Goal: Book appointment/travel/reservation

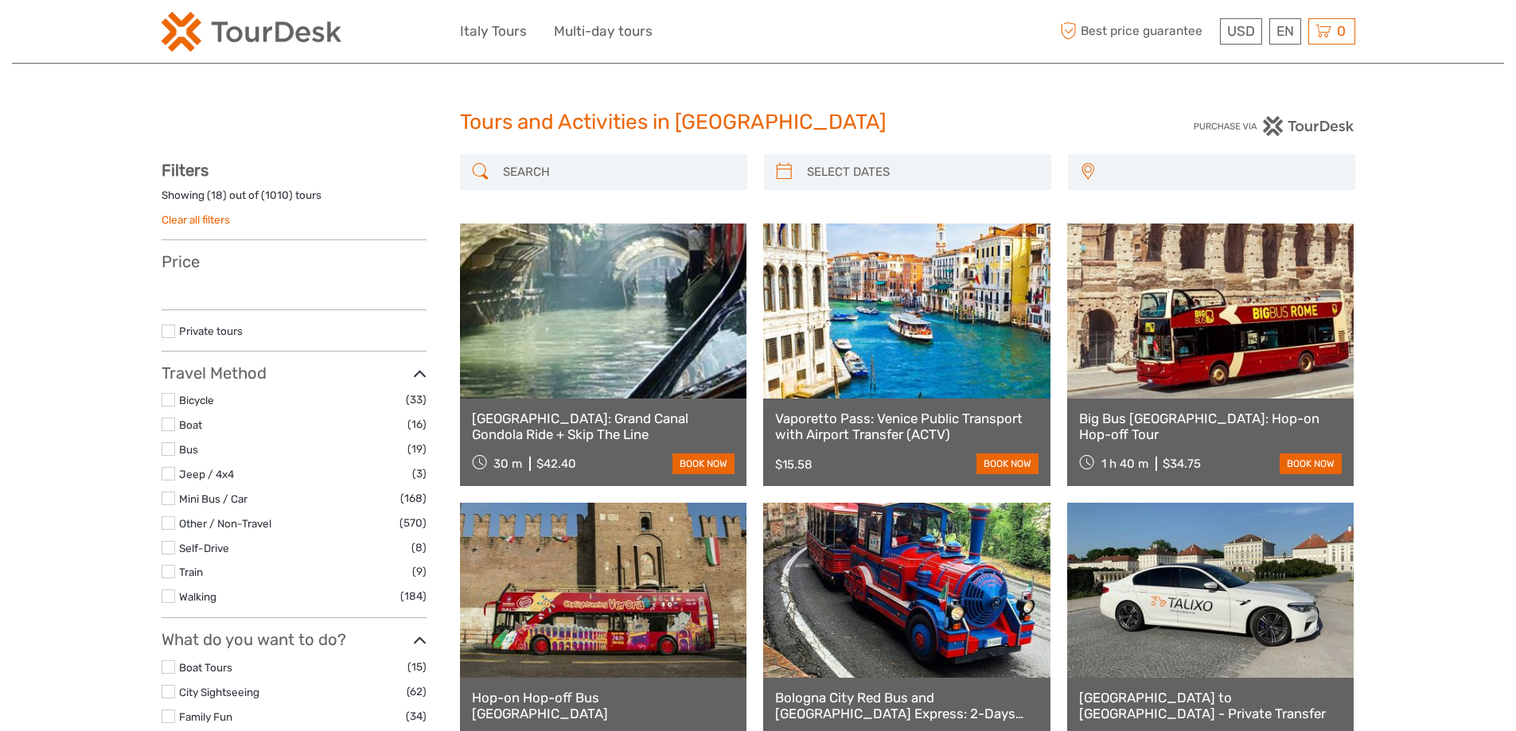
select select
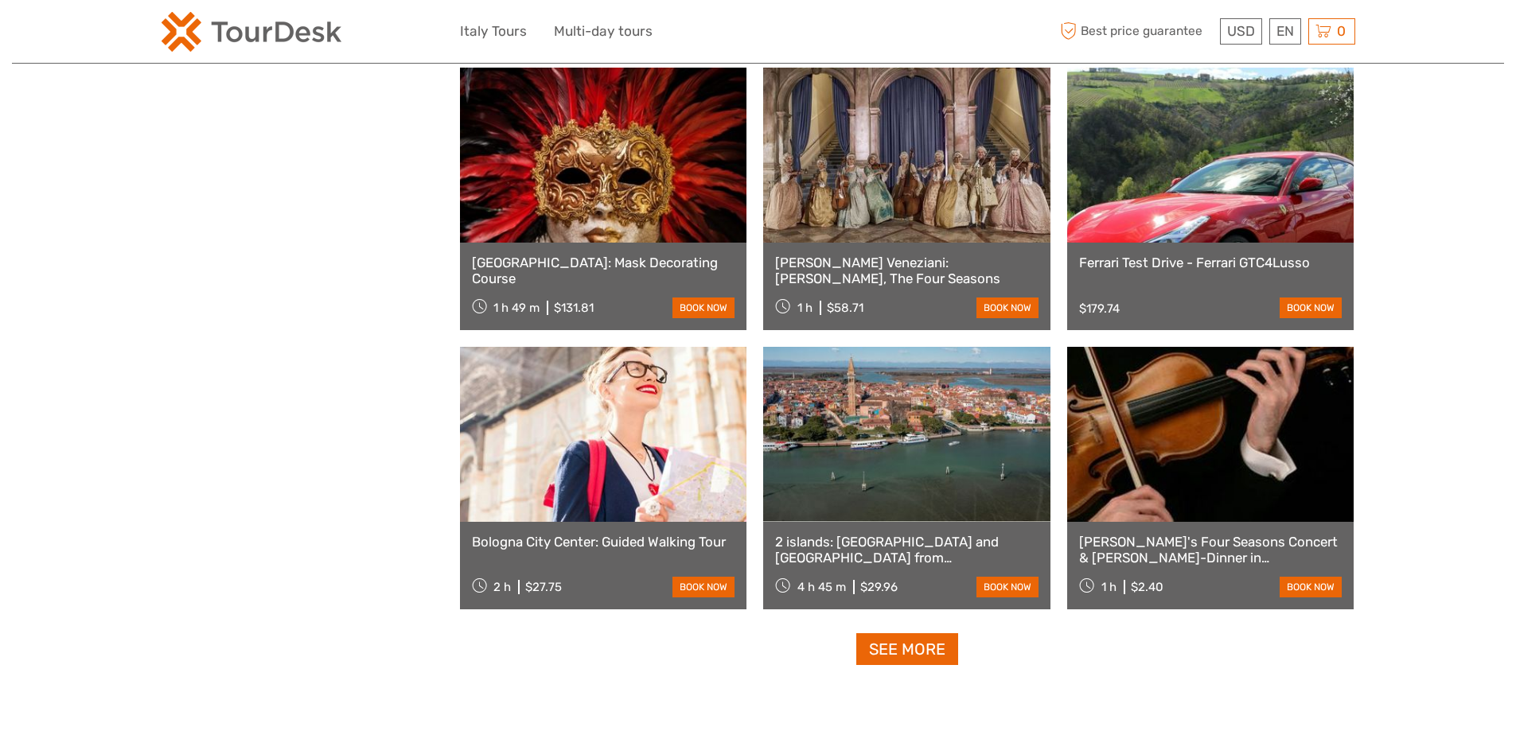
scroll to position [1370, 0]
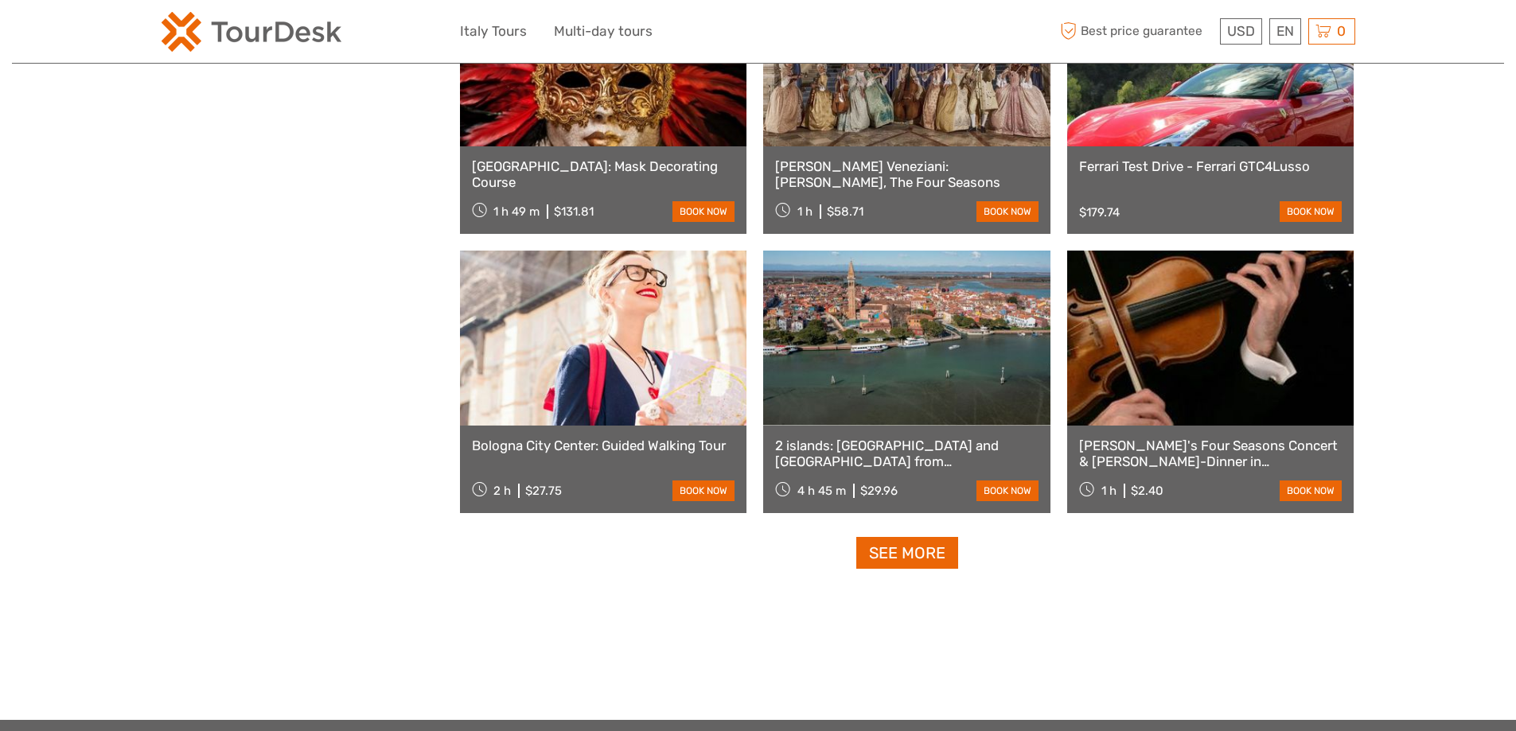
select select
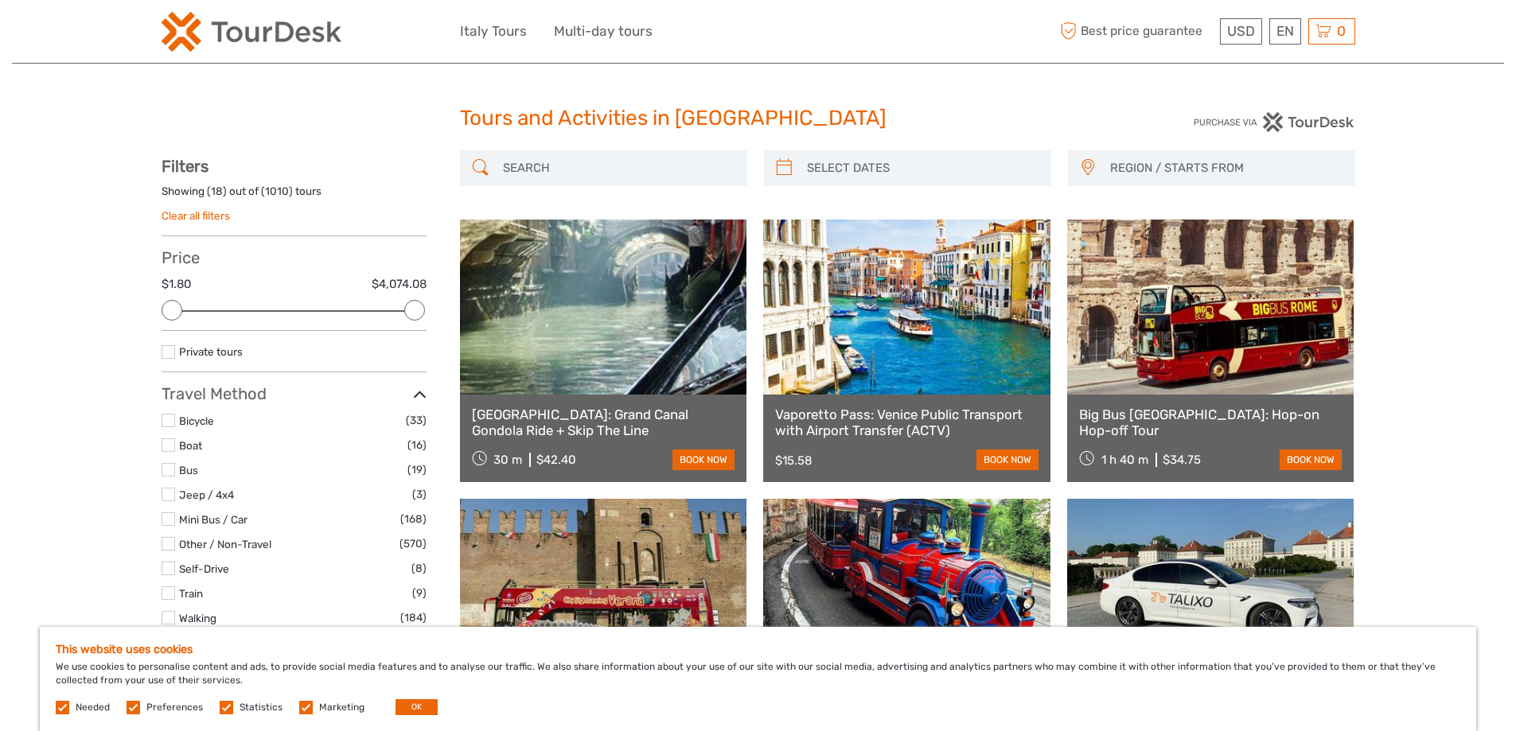
scroll to position [0, 0]
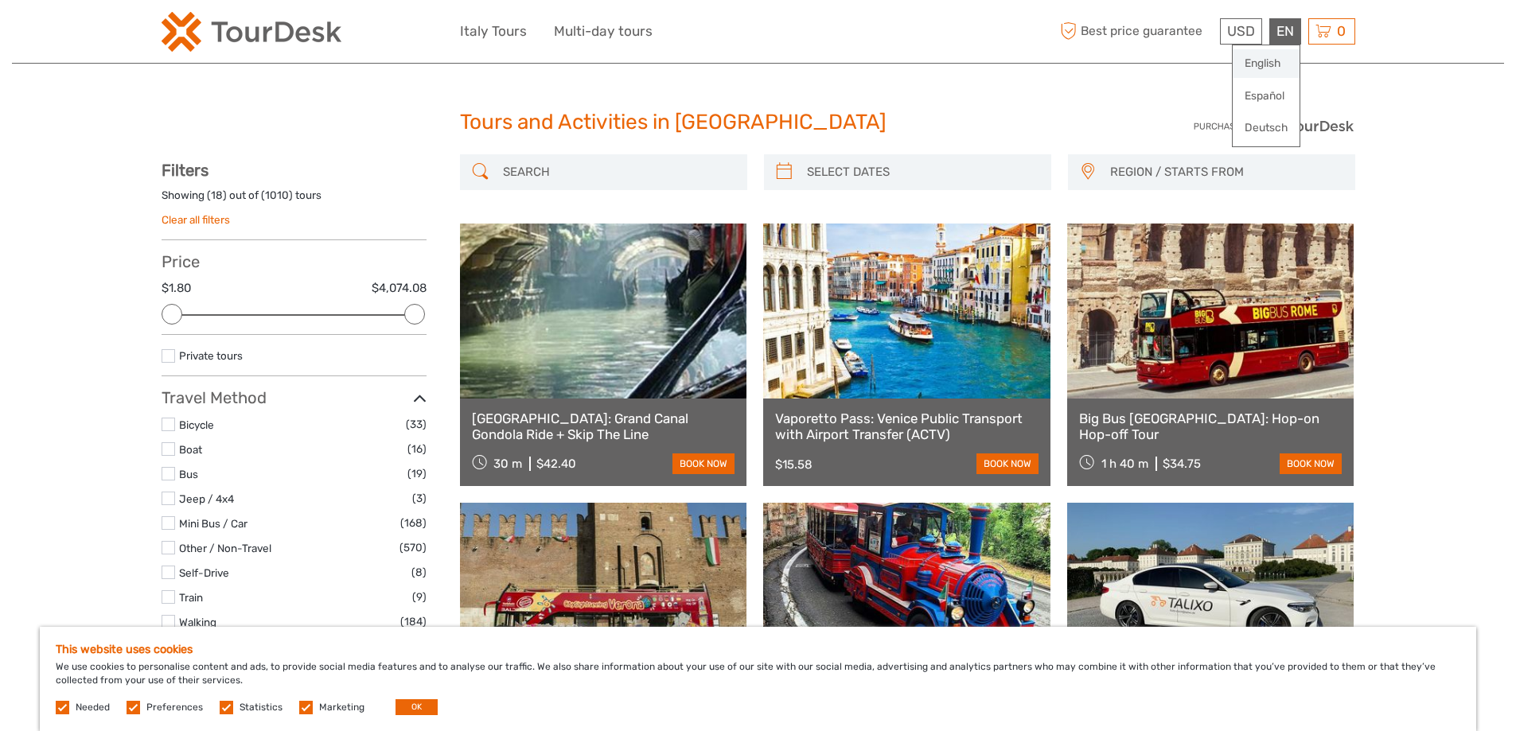
click at [1281, 64] on link "English" at bounding box center [1266, 63] width 67 height 29
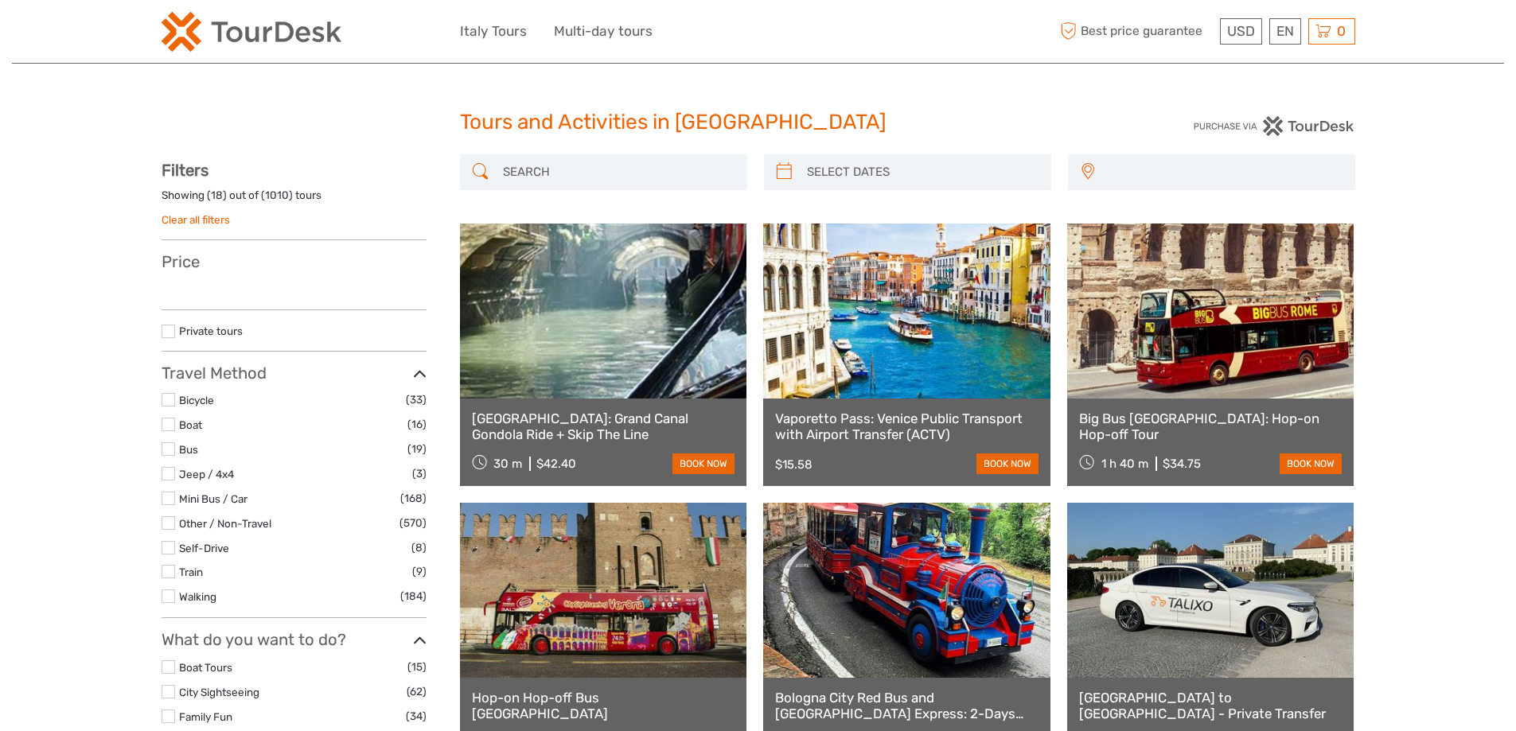
select select
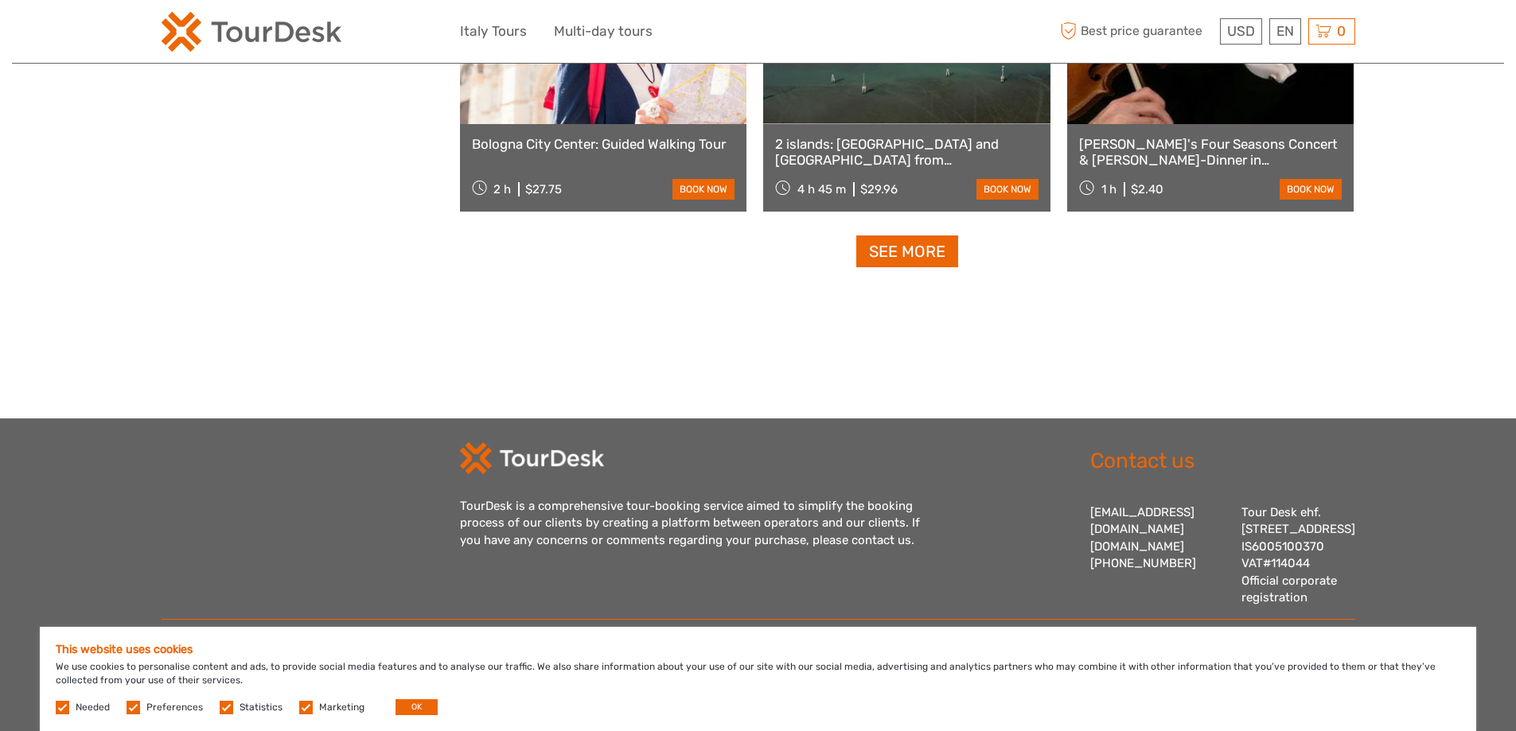
scroll to position [1689, 0]
click at [932, 236] on link "See more" at bounding box center [907, 252] width 102 height 33
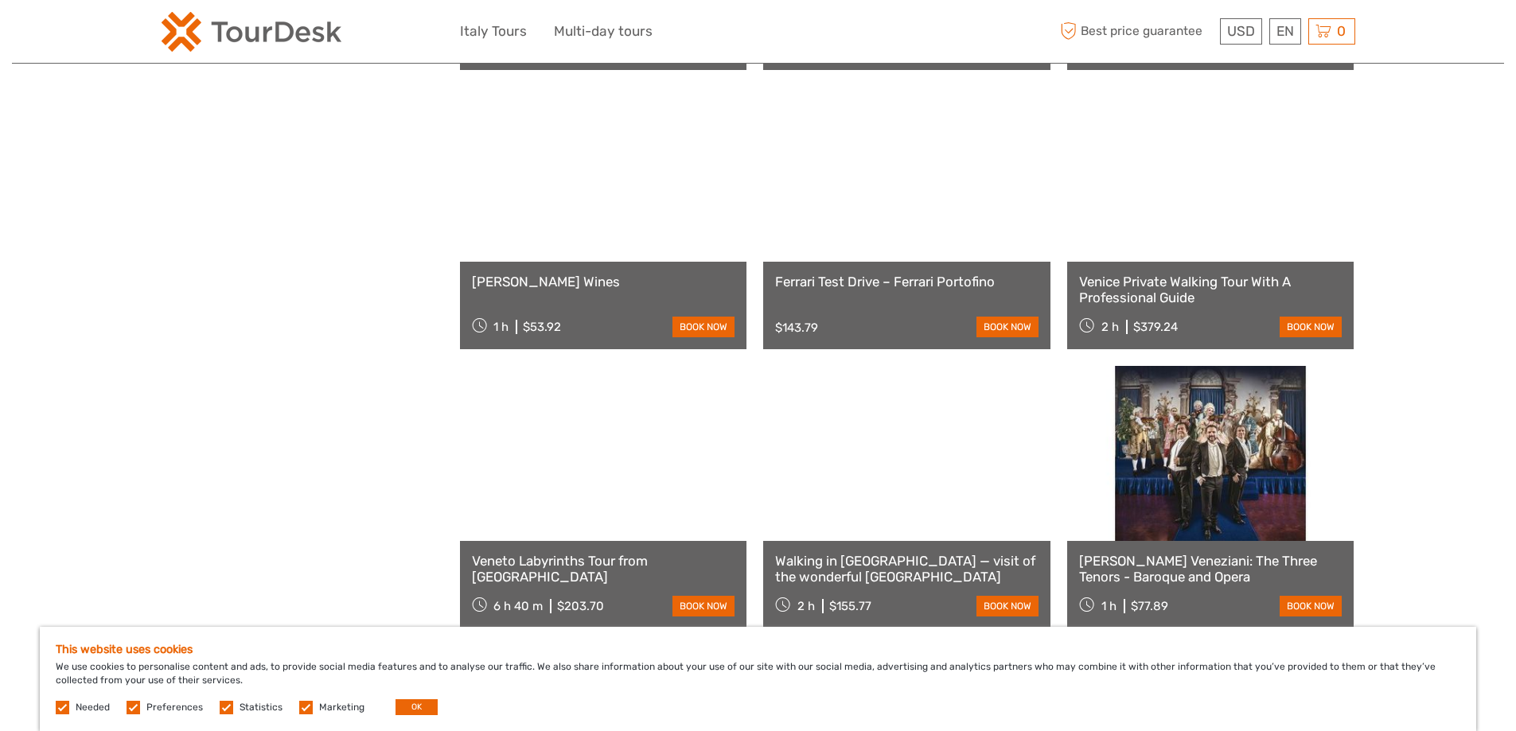
scroll to position [2967, 0]
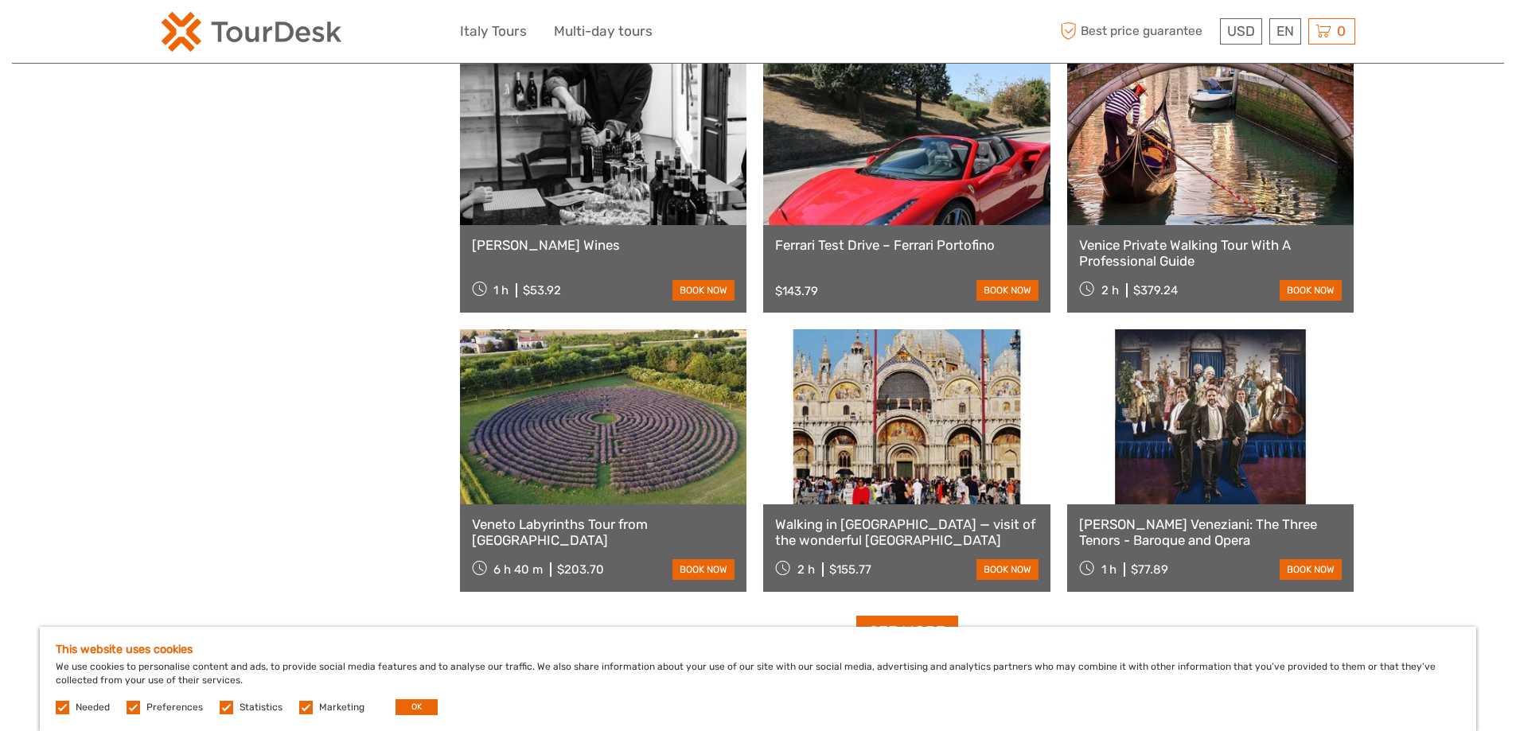
click at [663, 427] on link at bounding box center [603, 416] width 287 height 175
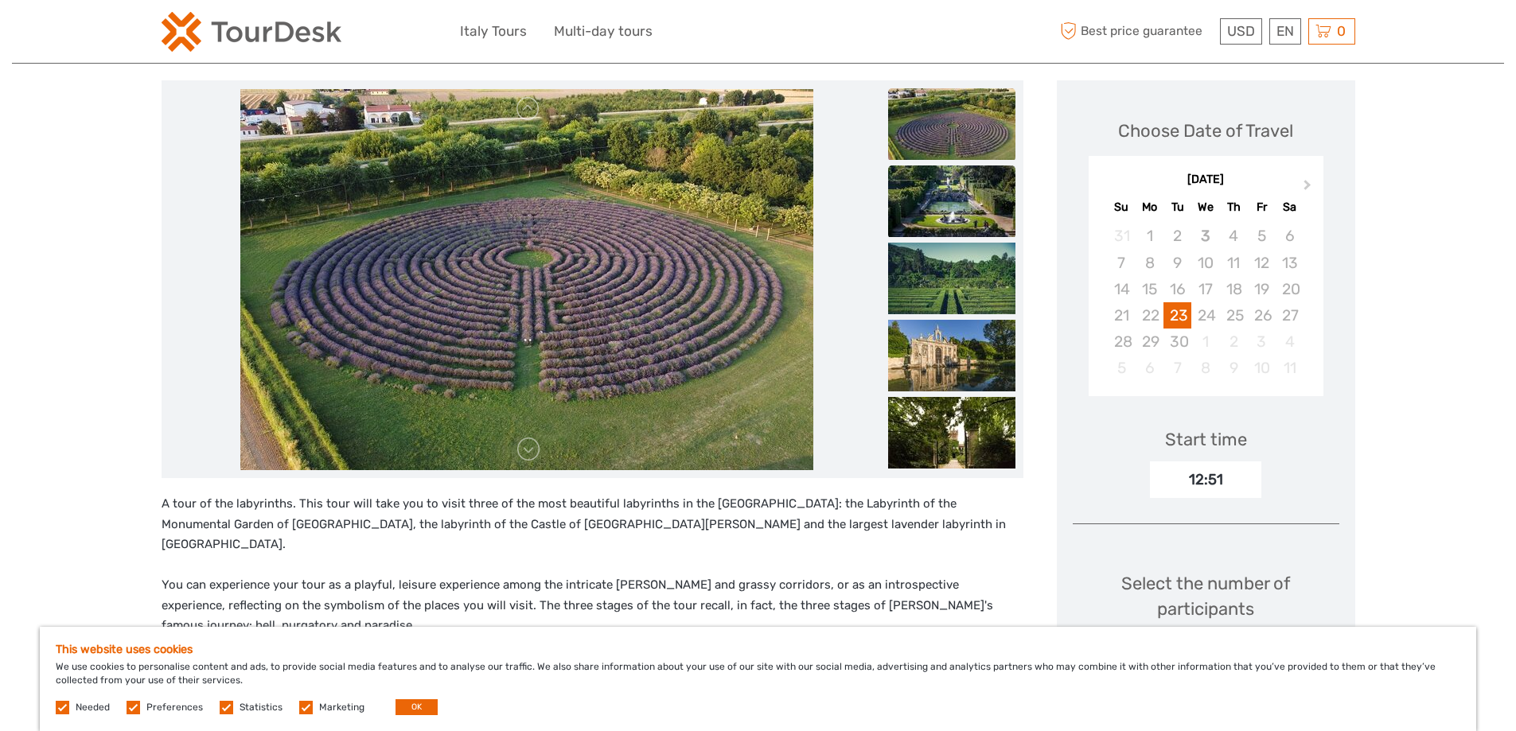
scroll to position [159, 0]
